Goal: Task Accomplishment & Management: Manage account settings

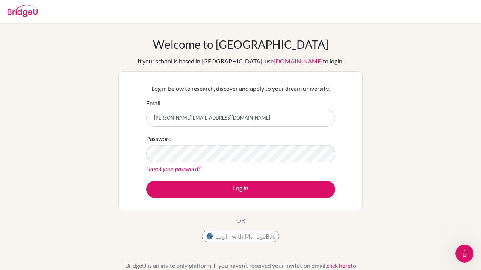
type input "[PERSON_NAME][EMAIL_ADDRESS][DOMAIN_NAME]"
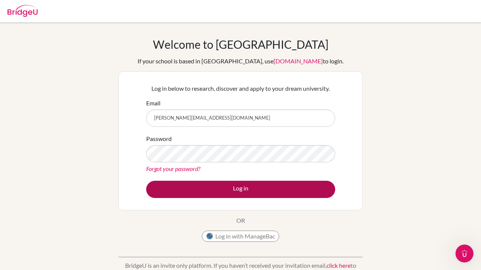
click at [228, 193] on button "Log in" at bounding box center [240, 189] width 189 height 17
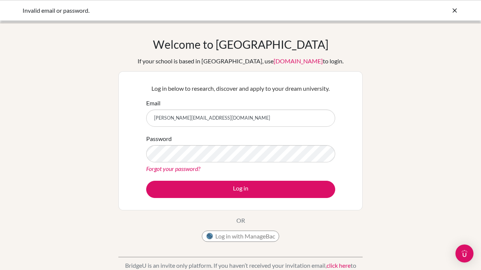
click at [240, 189] on button "Log in" at bounding box center [240, 189] width 189 height 17
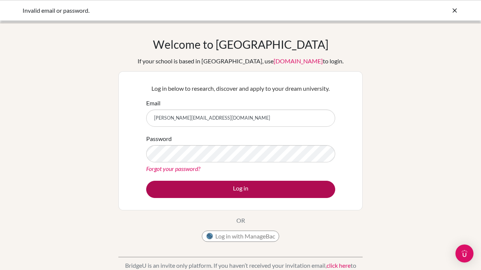
click at [256, 190] on button "Log in" at bounding box center [240, 189] width 189 height 17
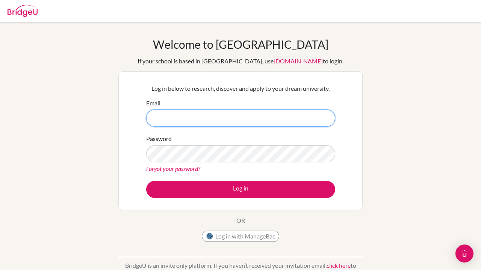
type input "[PERSON_NAME][EMAIL_ADDRESS][DOMAIN_NAME]"
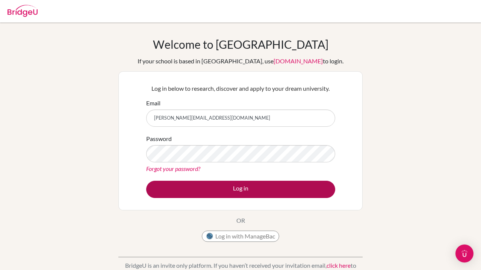
click at [223, 191] on button "Log in" at bounding box center [240, 189] width 189 height 17
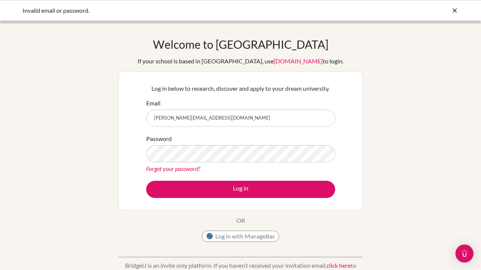
click at [195, 166] on link "Forgot your password?" at bounding box center [173, 168] width 54 height 7
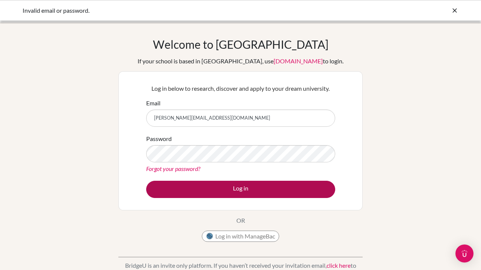
click at [226, 191] on button "Log in" at bounding box center [240, 189] width 189 height 17
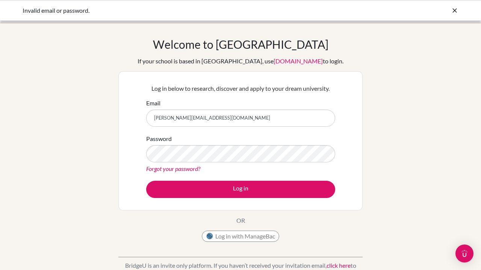
click at [240, 235] on button "Log in with ManageBac" at bounding box center [240, 236] width 77 height 11
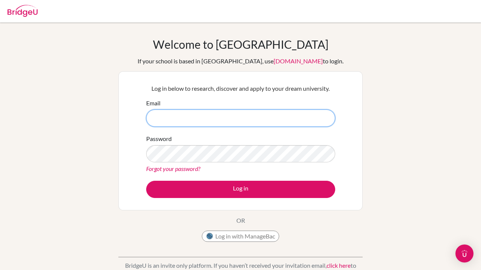
type input "[PERSON_NAME][EMAIL_ADDRESS][DOMAIN_NAME]"
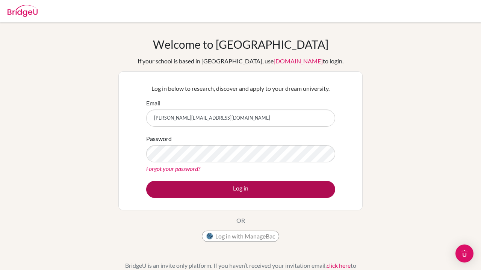
click at [294, 181] on button "Log in" at bounding box center [240, 189] width 189 height 17
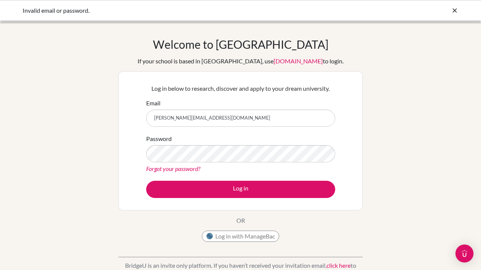
click at [262, 112] on input "[PERSON_NAME][EMAIL_ADDRESS][DOMAIN_NAME]" at bounding box center [240, 118] width 189 height 17
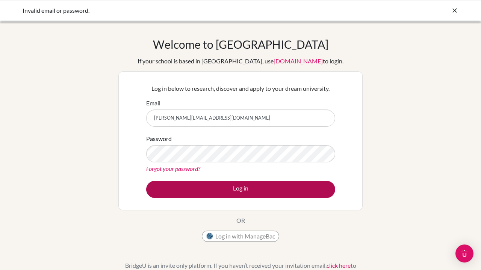
click at [258, 191] on button "Log in" at bounding box center [240, 189] width 189 height 17
click at [258, 192] on button "Log in" at bounding box center [240, 189] width 189 height 17
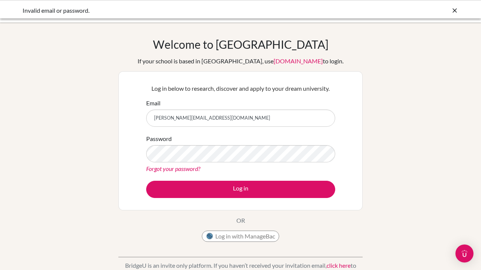
click at [187, 169] on link "Forgot your password?" at bounding box center [173, 168] width 54 height 7
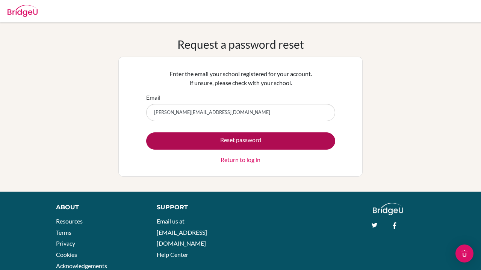
type input "[PERSON_NAME][EMAIL_ADDRESS][DOMAIN_NAME]"
click at [266, 136] on button "Reset password" at bounding box center [240, 141] width 189 height 17
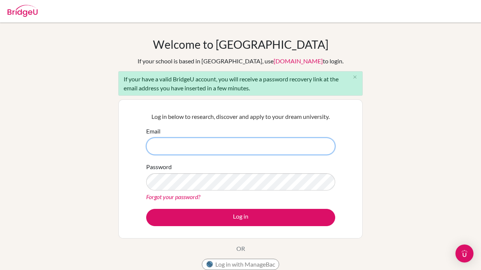
type input "[PERSON_NAME][EMAIL_ADDRESS][DOMAIN_NAME]"
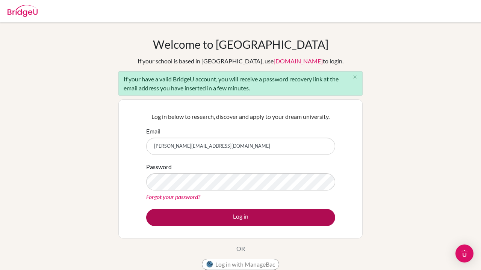
click at [268, 215] on button "Log in" at bounding box center [240, 217] width 189 height 17
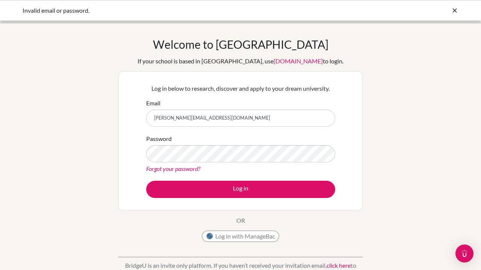
click at [294, 164] on div "Forgot your password?" at bounding box center [240, 168] width 189 height 9
click at [258, 214] on div "Welcome to BridgeU If your school is based in China, use app.bridge-u.com.cn to…" at bounding box center [240, 142] width 244 height 208
click at [195, 171] on link "Forgot your password?" at bounding box center [173, 168] width 54 height 7
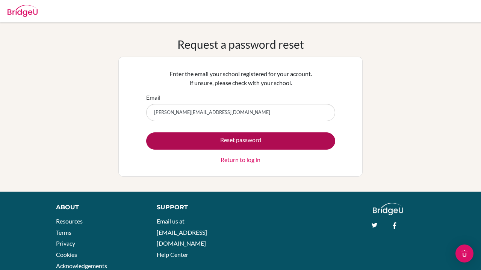
type input "[PERSON_NAME][EMAIL_ADDRESS][DOMAIN_NAME]"
click at [255, 143] on button "Reset password" at bounding box center [240, 141] width 189 height 17
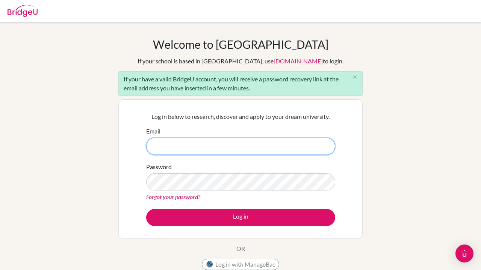
type input "[PERSON_NAME][EMAIL_ADDRESS][DOMAIN_NAME]"
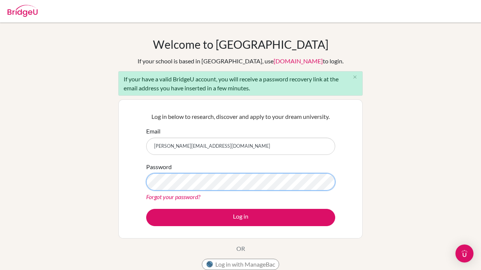
click at [240, 217] on button "Log in" at bounding box center [240, 217] width 189 height 17
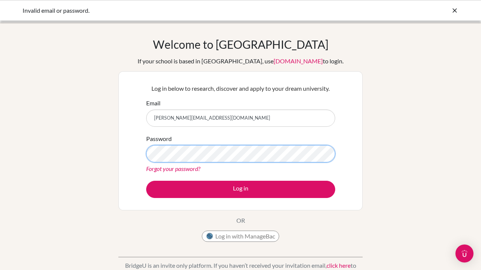
click at [240, 189] on button "Log in" at bounding box center [240, 189] width 189 height 17
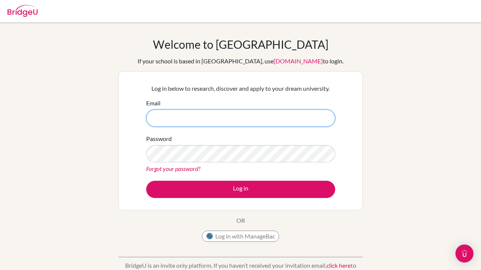
type input "sidney.tan@sampoernaacademy.net"
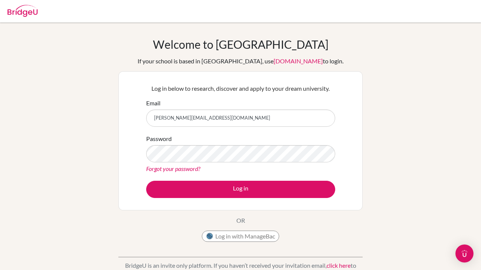
click at [247, 145] on div "Password Forgot your password?" at bounding box center [240, 153] width 189 height 39
click at [240, 189] on button "Log in" at bounding box center [240, 189] width 189 height 17
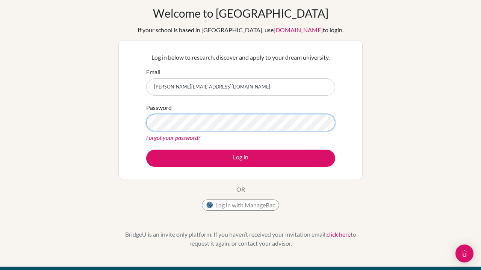
scroll to position [32, 0]
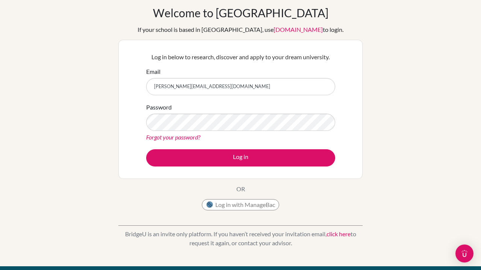
click at [341, 235] on link "click here" at bounding box center [338, 234] width 24 height 7
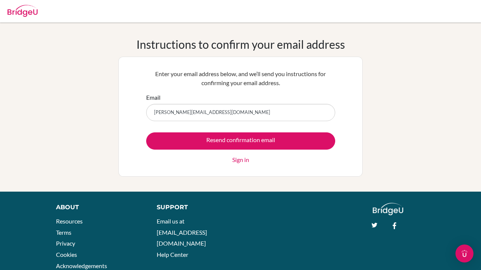
type input "sidney.tan@sampoernaacademy.net"
click at [240, 141] on input "Resend confirmation email" at bounding box center [240, 141] width 189 height 17
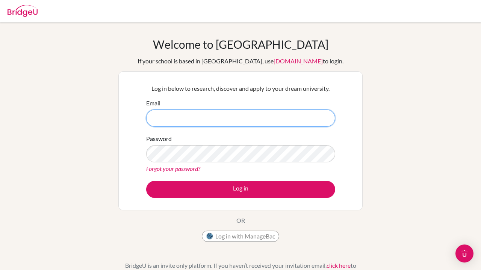
type input "[PERSON_NAME][EMAIL_ADDRESS][DOMAIN_NAME]"
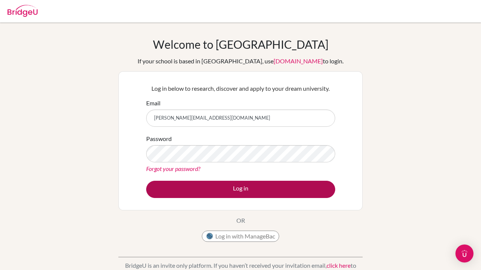
click at [241, 185] on button "Log in" at bounding box center [240, 189] width 189 height 17
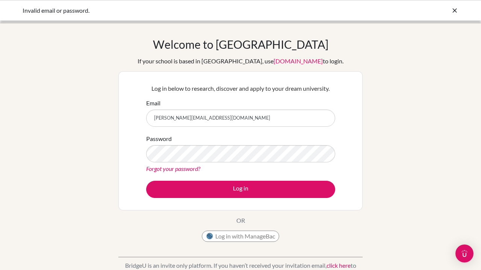
click at [238, 124] on input "[PERSON_NAME][EMAIL_ADDRESS][DOMAIN_NAME]" at bounding box center [240, 118] width 189 height 17
click at [193, 118] on input "ssatudeney@gmai;.com" at bounding box center [240, 118] width 189 height 17
type input "[EMAIL_ADDRESS][DOMAIN_NAME]"
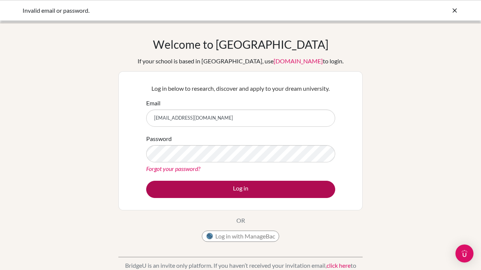
click at [267, 184] on button "Log in" at bounding box center [240, 189] width 189 height 17
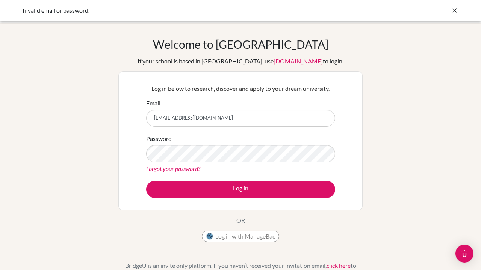
click at [454, 11] on icon at bounding box center [455, 11] width 8 height 8
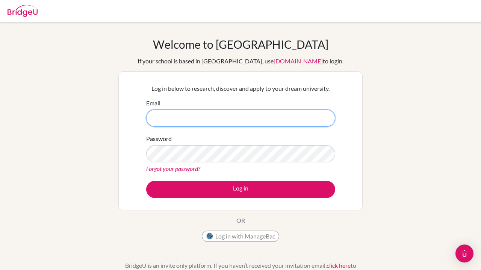
type input "[PERSON_NAME][EMAIL_ADDRESS][DOMAIN_NAME]"
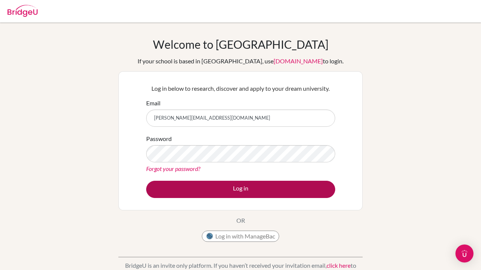
click at [206, 182] on button "Log in" at bounding box center [240, 189] width 189 height 17
